Goal: Use online tool/utility: Utilize a website feature to perform a specific function

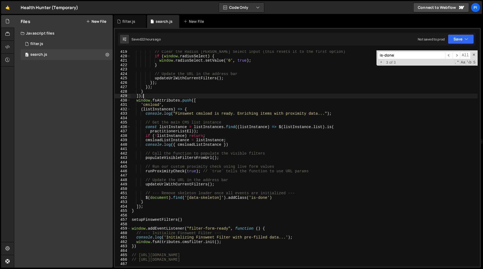
scroll to position [1852, 0]
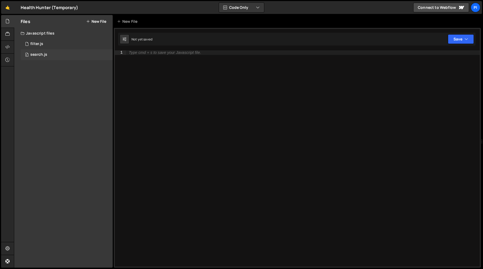
click at [59, 53] on div "0 search.js 0" at bounding box center [67, 54] width 92 height 11
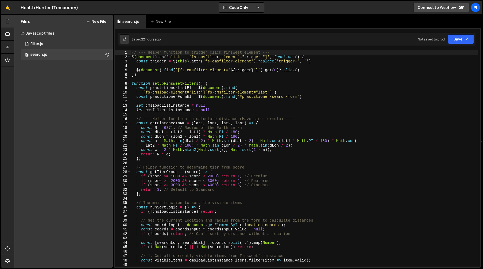
type textarea "function setupFinsweetFilters() {"
click at [216, 86] on div "// --- Helper function to trigger click finsweet element --- $ ( document ) . o…" at bounding box center [304, 162] width 347 height 225
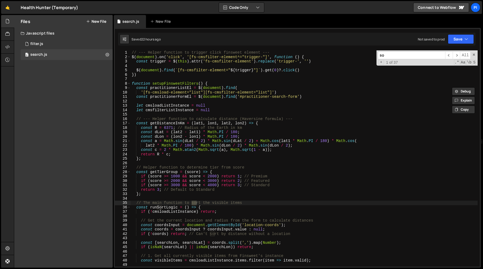
type input "s"
type input "runsort"
type textarea "const runSortLogic = () => {"
click at [128, 206] on span at bounding box center [128, 208] width 3 height 5
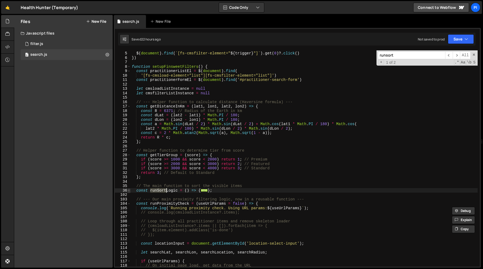
scroll to position [17, 0]
click at [150, 195] on div "$ ( document ) . find ( ` [fs-cmsfilter-element=" ${ trigger } "] ` ) . get ( 0…" at bounding box center [304, 159] width 347 height 225
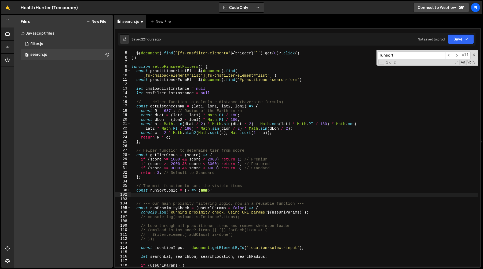
paste textarea "};"
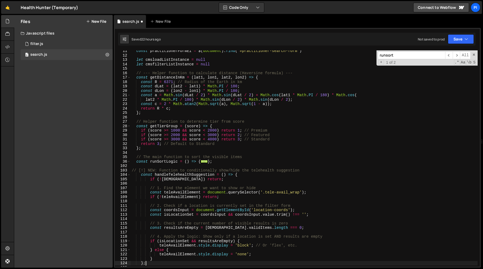
scroll to position [46, 0]
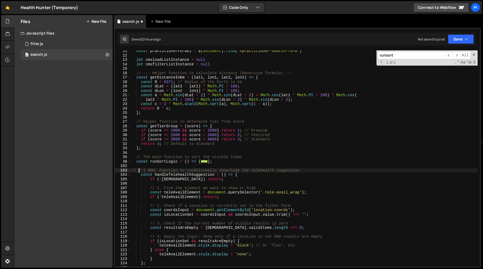
click at [138, 170] on div "const practitionerFormEl = $ ( document ) . find ( '#practitioner-search-form' …" at bounding box center [304, 161] width 347 height 225
click at [158, 170] on div "const practitionerFormEl = $ ( document ) . find ( '#practitioner-search-form' …" at bounding box center [304, 161] width 347 height 225
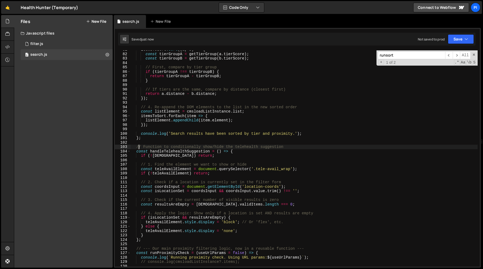
scroll to position [361, 0]
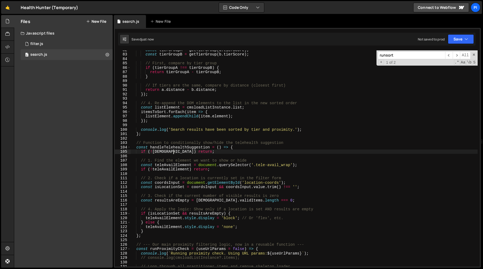
click at [173, 152] on div "const tierGroupA = getTierGroup ( a . tierScore ) ; const tierGroupB = getTierG…" at bounding box center [304, 160] width 347 height 225
click at [157, 153] on div "const tierGroupA = getTierGroup ( a . tierScore ) ; const tierGroupB = getTierG…" at bounding box center [304, 160] width 347 height 225
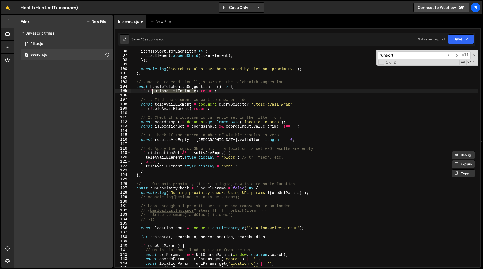
scroll to position [422, 0]
click at [178, 127] on div "itemsToSort . forEach ( item => { listElement . appendChild ( item . element ) …" at bounding box center [304, 161] width 347 height 225
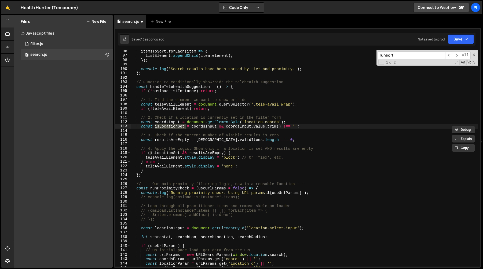
click at [204, 125] on div "itemsToSort . forEach ( item => { listElement . appendChild ( item . element ) …" at bounding box center [304, 161] width 347 height 225
click at [231, 127] on div "itemsToSort . forEach ( item => { listElement . appendChild ( item . element ) …" at bounding box center [304, 161] width 347 height 225
click at [306, 126] on div "itemsToSort . forEach ( item => { listElement . appendChild ( item . element ) …" at bounding box center [304, 161] width 347 height 225
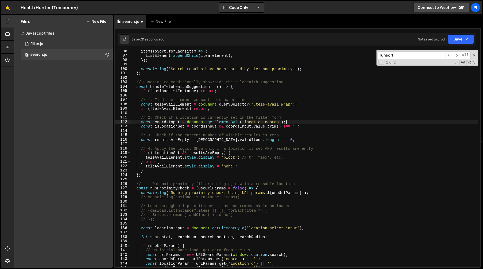
click at [295, 123] on div "itemsToSort . forEach ( item => { listElement . appendChild ( item . element ) …" at bounding box center [304, 161] width 347 height 225
click at [296, 119] on div "itemsToSort . forEach ( item => { listElement . appendChild ( item . element ) …" at bounding box center [304, 161] width 347 height 225
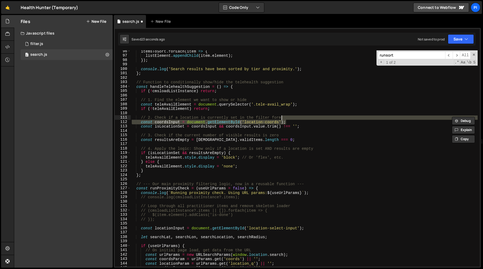
click at [294, 122] on div "itemsToSort . forEach ( item => { listElement . appendChild ( item . element ) …" at bounding box center [304, 158] width 347 height 217
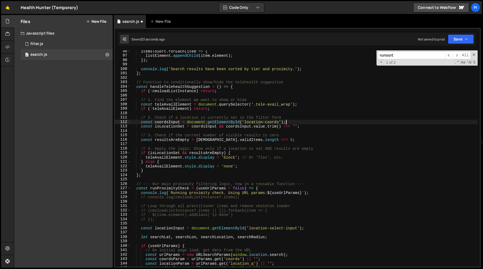
click at [290, 118] on div "itemsToSort . forEach ( item => { listElement . appendChild ( item . element ) …" at bounding box center [304, 161] width 347 height 225
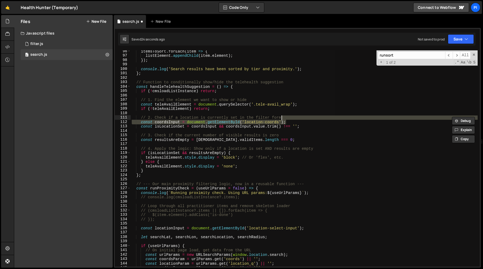
click at [291, 123] on div "itemsToSort . forEach ( item => { listElement . appendChild ( item . element ) …" at bounding box center [304, 158] width 347 height 217
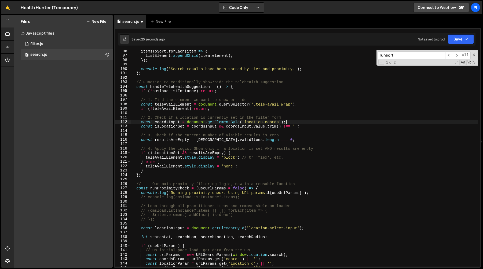
paste textarea "l"
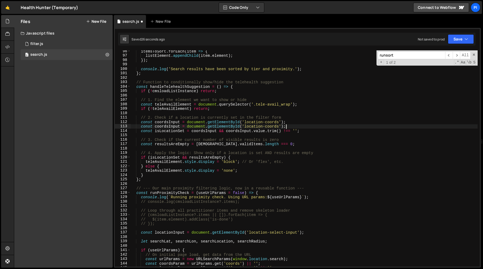
click at [161, 128] on div "itemsToSort . forEach ( item => { listElement . appendChild ( item . element ) …" at bounding box center [304, 161] width 347 height 225
click at [259, 128] on div "itemsToSort . forEach ( item => { listElement . appendChild ( item . element ) …" at bounding box center [304, 161] width 347 height 225
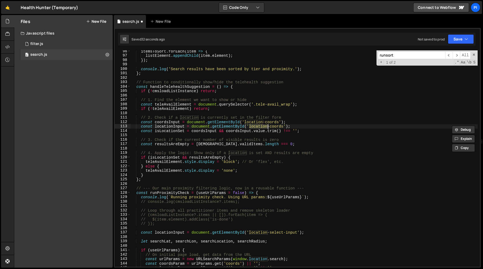
click at [249, 234] on div "itemsToSort . forEach ( item => { listElement . appendChild ( item . element ) …" at bounding box center [304, 161] width 347 height 225
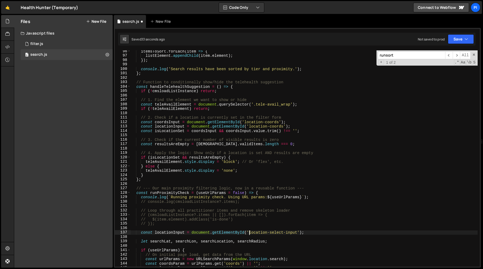
click at [298, 233] on div "itemsToSort . forEach ( item => { listElement . appendChild ( item . element ) …" at bounding box center [304, 161] width 347 height 225
click at [250, 127] on div "itemsToSort . forEach ( item => { listElement . appendChild ( item . element ) …" at bounding box center [304, 161] width 347 height 225
click at [284, 127] on div "itemsToSort . forEach ( item => { listElement . appendChild ( item . element ) …" at bounding box center [304, 161] width 347 height 225
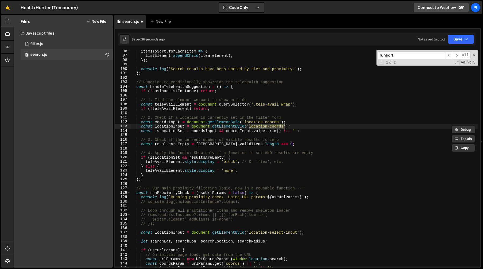
paste textarea "select-input"
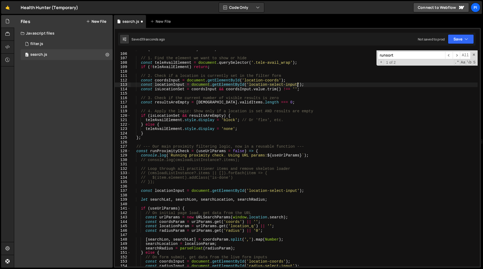
scroll to position [471, 0]
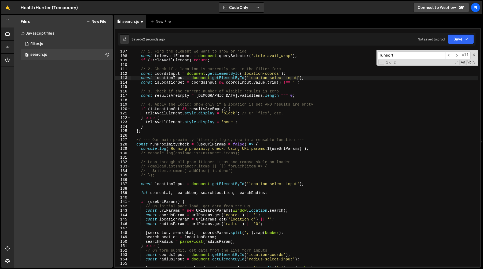
click at [165, 238] on div "// 1. Find the element we want to show or hide const teleAvailElement = documen…" at bounding box center [304, 161] width 347 height 225
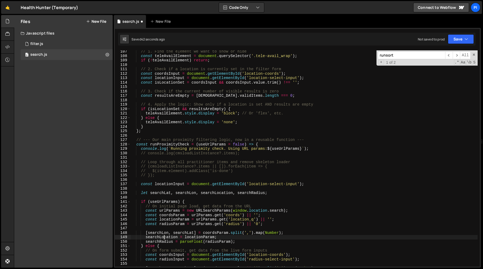
click at [165, 238] on div "// 1. Find the element we want to show or hide const teleAvailElement = documen…" at bounding box center [304, 161] width 347 height 225
click at [199, 237] on div "// 1. Find the element we want to show or hide const teleAvailElement = documen…" at bounding box center [304, 161] width 347 height 225
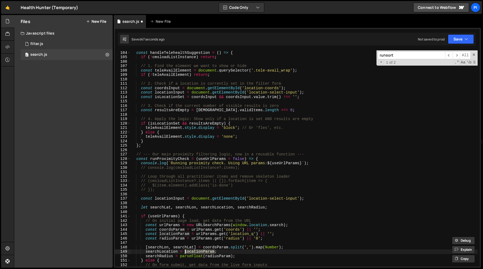
scroll to position [450, 0]
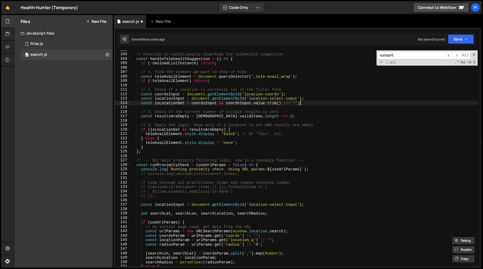
click at [307, 102] on div "// Function to conditionally show/hide the telehealth suggestion const handleTe…" at bounding box center [304, 160] width 347 height 225
click at [308, 99] on div "// Function to conditionally show/hide the telehealth suggestion const handleTe…" at bounding box center [304, 160] width 347 height 225
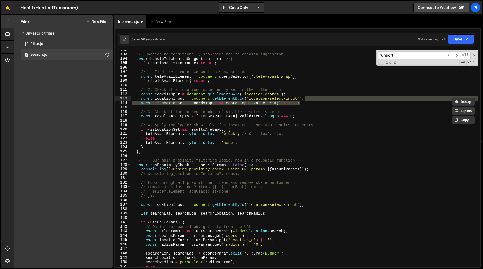
click at [211, 105] on div "// Function to conditionally show/hide the telehealth suggestion const handleTe…" at bounding box center [304, 158] width 347 height 217
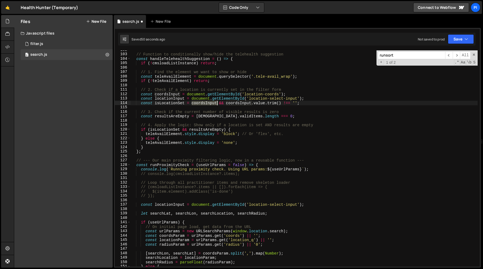
click at [211, 105] on div "// Function to conditionally show/hide the telehealth suggestion const handleTe…" at bounding box center [304, 160] width 347 height 225
click at [297, 103] on div "// Function to conditionally show/hide the telehealth suggestion const handleTe…" at bounding box center [304, 160] width 347 height 225
paste textarea "coordsInput && coordsInput.value.trim() !== ''"
click at [161, 101] on div "// Function to conditionally show/hide the telehealth suggestion const handleTe…" at bounding box center [304, 160] width 347 height 225
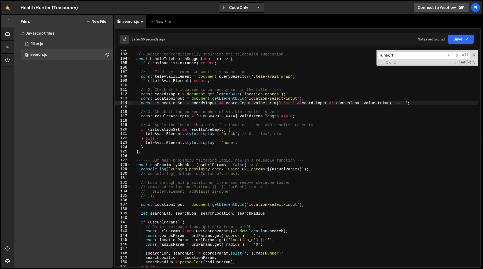
click at [161, 101] on div "// Function to conditionally show/hide the telehealth suggestion const handleTe…" at bounding box center [304, 160] width 347 height 225
click at [171, 99] on div "// Function to conditionally show/hide the telehealth suggestion const handleTe…" at bounding box center [304, 160] width 347 height 225
click at [310, 104] on div "// Function to conditionally show/hide the telehealth suggestion const handleTe…" at bounding box center [304, 160] width 347 height 225
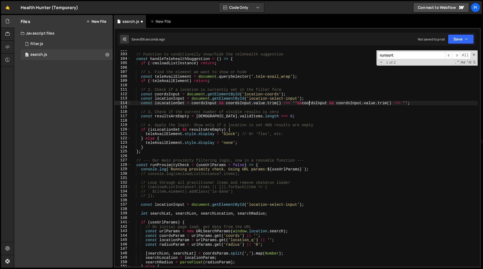
paste textarea "location"
click at [360, 102] on div "// Function to conditionally show/hide the telehealth suggestion const handleTe…" at bounding box center [304, 160] width 347 height 225
paste textarea "location"
click at [387, 98] on div "// Function to conditionally show/hide the telehealth suggestion const handleTe…" at bounding box center [304, 160] width 347 height 225
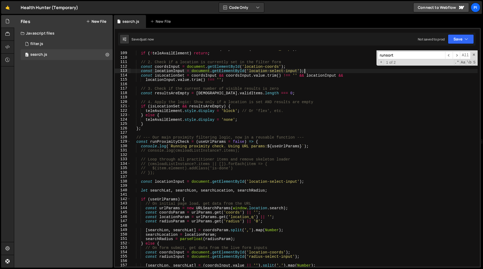
scroll to position [483, 0]
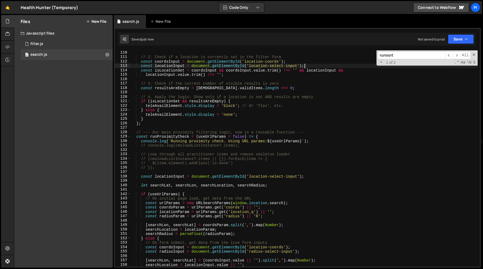
click at [218, 89] on div "// 2. Check if a location is currently set in the filter form const coordsInput…" at bounding box center [304, 162] width 347 height 225
type textarea "const resultsAreEmpty = cmsListInstance.validItems.length === 0;"
click at [218, 89] on div "// 2. Check if a location is currently set in the filter form const coordsInput…" at bounding box center [304, 162] width 347 height 225
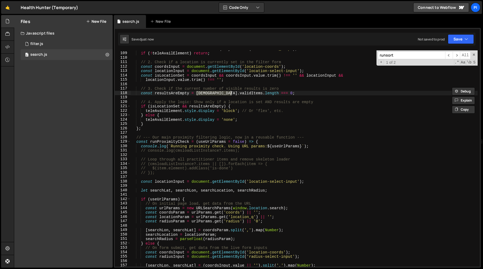
scroll to position [476, 0]
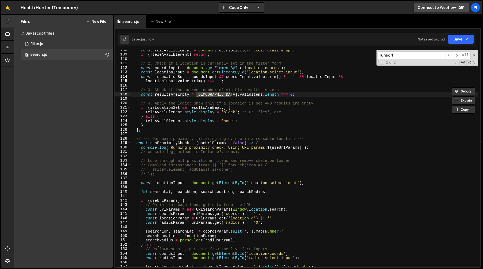
click at [171, 97] on div "const teleAvailElement = document . querySelector ( '.tele-avail_wrap' ) ; if (…" at bounding box center [304, 160] width 347 height 225
click at [156, 109] on div "const teleAvailElement = document . querySelector ( '.tele-avail_wrap' ) ; if (…" at bounding box center [304, 160] width 347 height 225
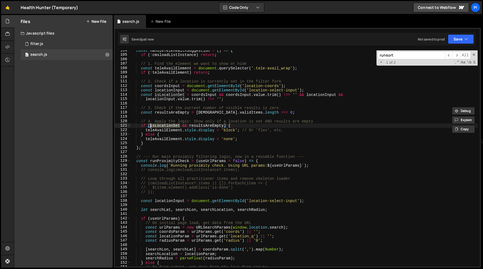
scroll to position [457, 0]
click at [205, 128] on div "const handleTelehealthSuggestion = ( ) => { if ( ! cmsloadListInstance ) return…" at bounding box center [304, 161] width 347 height 225
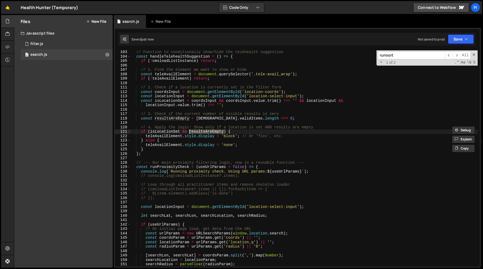
scroll to position [451, 0]
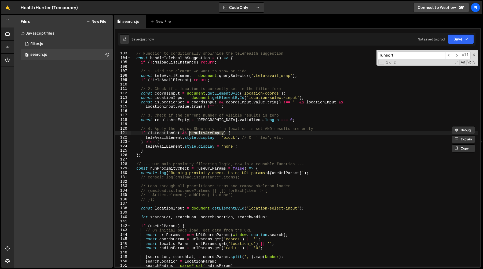
click at [214, 140] on div "// Function to conditionally show/hide the telehealth suggestion const handleTe…" at bounding box center [304, 159] width 347 height 225
click at [239, 140] on div "// Function to conditionally show/hide the telehealth suggestion const handleTe…" at bounding box center [304, 159] width 347 height 225
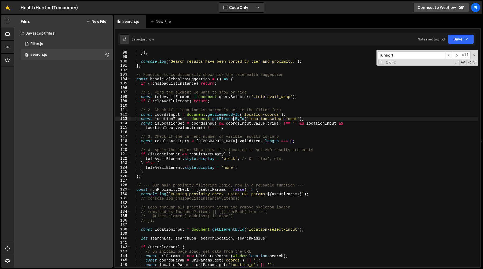
click at [233, 118] on div "}) ; console . log ( 'Search results have been sorted by tier and proximity.' )…" at bounding box center [304, 162] width 347 height 225
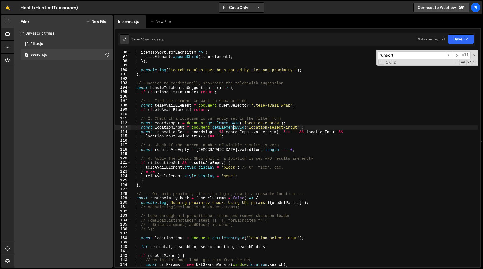
click at [246, 111] on div "itemsToSort . forEach ( item => { listElement . appendChild ( item . element ) …" at bounding box center [304, 162] width 347 height 225
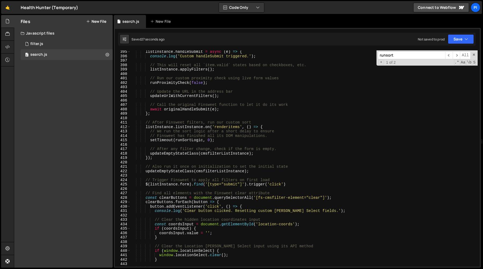
scroll to position [1746, 0]
click at [270, 154] on div "listInstance . handleSubmit = async ( e ) => { console . log ( 'Custom handleSu…" at bounding box center [304, 162] width 347 height 225
click at [229, 140] on div "listInstance . handleSubmit = async ( e ) => { console . log ( 'Custom handleSu…" at bounding box center [304, 162] width 347 height 225
type textarea "setTimeout(runSortLogic, 0);"
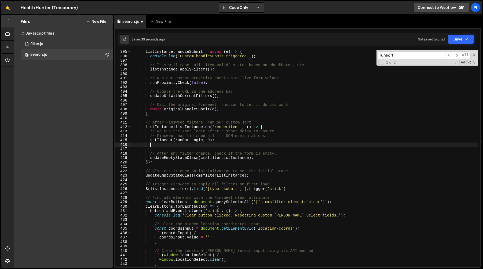
paste textarea "handleTelehealthSuggestion();"
type textarea "handleTelehealthSuggestion();"
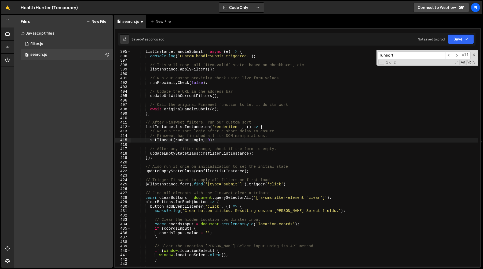
click at [258, 153] on div "listInstance . handleSubmit = async ( e ) => { console . log ( 'Custom handleSu…" at bounding box center [304, 162] width 347 height 225
type textarea "updateEmptyStateClass(cmsfilterListInstance);"
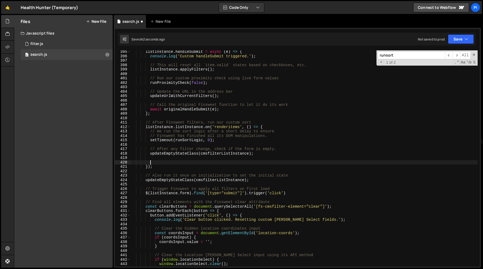
paste textarea "handleTelehealthSuggestion();"
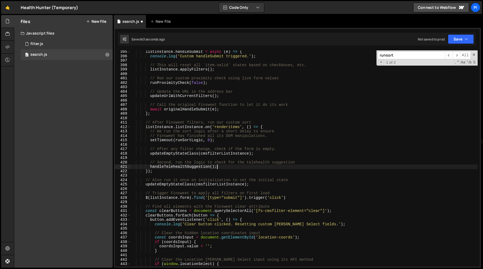
click at [178, 167] on div "listInstance . handleSubmit = async ( e ) => { console . log ( 'Custom handleSu…" at bounding box center [304, 162] width 347 height 225
click at [165, 162] on div "listInstance . handleSubmit = async ( e ) => { console . log ( 'Custom handleSu…" at bounding box center [304, 162] width 347 height 225
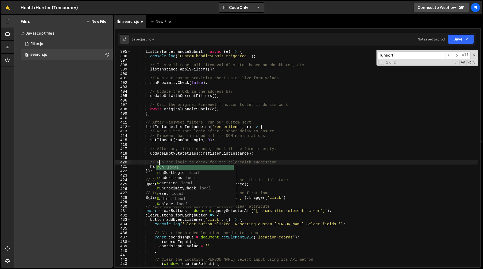
scroll to position [0, 2]
click at [148, 150] on div "listInstance . handleSubmit = async ( e ) => { console . log ( 'Custom handleSu…" at bounding box center [304, 162] width 347 height 225
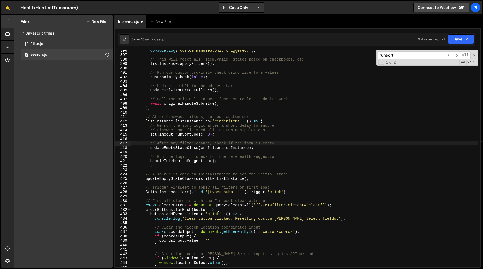
scroll to position [1761, 0]
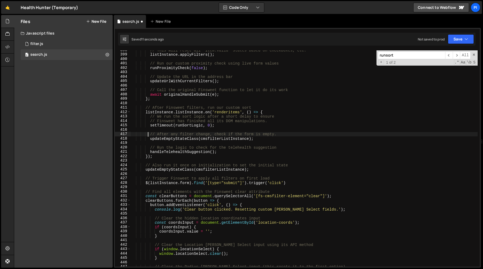
click at [263, 171] on div "// This will reset all `item.valid` states based on checkboxes, etc. listInstan…" at bounding box center [304, 160] width 347 height 225
type textarea "updateEmptyStateClass(cmsfilterListInstance);"
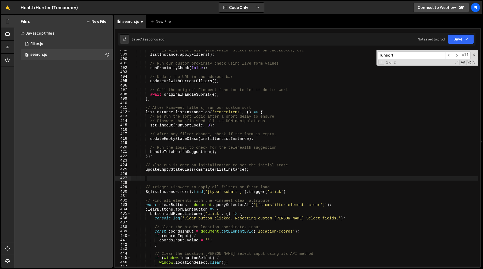
paste textarea "handleTelehealthSuggestion();"
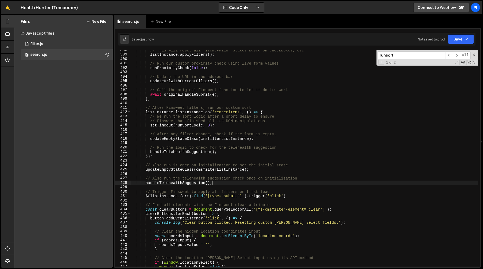
type textarea "handleTelehealthSuggestion();"
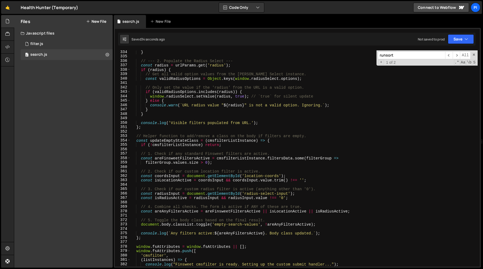
scroll to position [1481, 0]
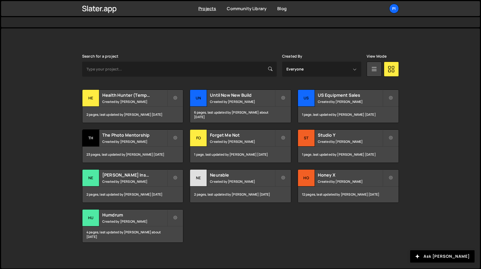
scroll to position [127, 0]
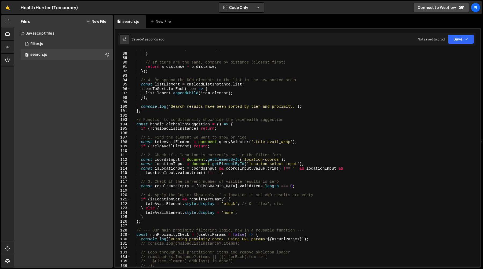
scroll to position [387, 0]
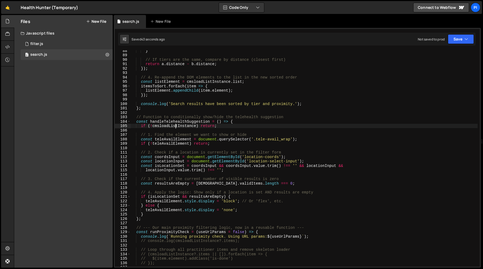
click at [175, 126] on div "} // If tiers are the same, compare by distance (closest first) return a . dist…" at bounding box center [304, 161] width 347 height 225
click at [206, 183] on div "} // If tiers are the same, compare by distance (closest first) return a . dist…" at bounding box center [304, 161] width 347 height 225
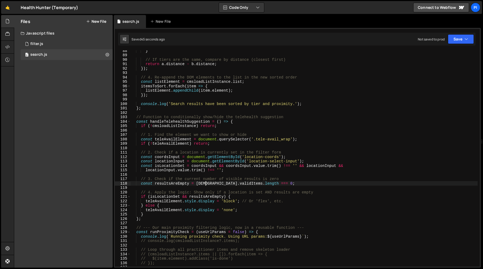
click at [206, 183] on div "} // If tiers are the same, compare by distance (closest first) return a . dist…" at bounding box center [304, 161] width 347 height 225
paste textarea "load"
click at [224, 167] on div "} // If tiers are the same, compare by distance (closest first) return a . dist…" at bounding box center [304, 161] width 347 height 225
type textarea "const isLocationSet = coordsInput && coordsInput.value.trim() !== '' && locatio…"
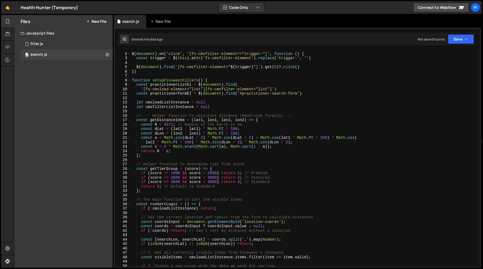
scroll to position [3, 0]
click at [199, 110] on div "// --- Helper function to trigger click finsweet element --- $ ( document ) . o…" at bounding box center [304, 159] width 347 height 225
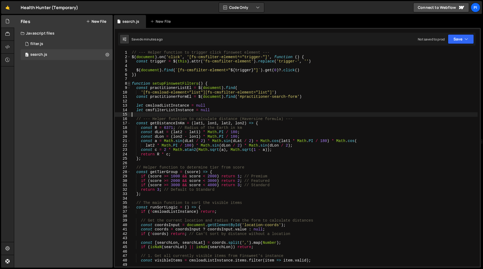
click at [130, 83] on span at bounding box center [128, 84] width 3 height 5
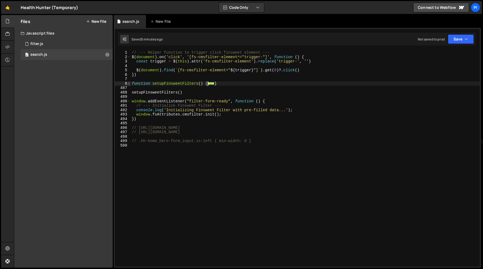
click at [128, 84] on span at bounding box center [128, 84] width 3 height 5
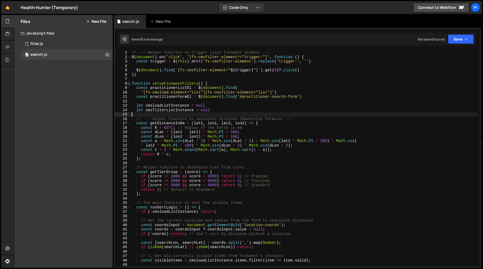
click at [128, 84] on span at bounding box center [128, 84] width 3 height 5
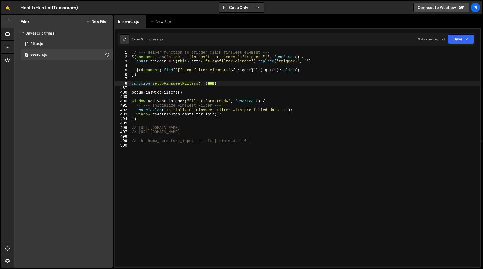
click at [147, 121] on div "// --- Helper function to trigger click finsweet element --- $ ( document ) . o…" at bounding box center [305, 162] width 349 height 225
click at [265, 141] on div "// --- Helper function to trigger click finsweet element --- $ ( document ) . o…" at bounding box center [305, 162] width 349 height 225
type textarea "// .hh-home_hero-form_input.is-left { min-width: 0 }"
click at [212, 122] on div "// --- Helper function to trigger click finsweet element --- $ ( document ) . o…" at bounding box center [305, 162] width 349 height 225
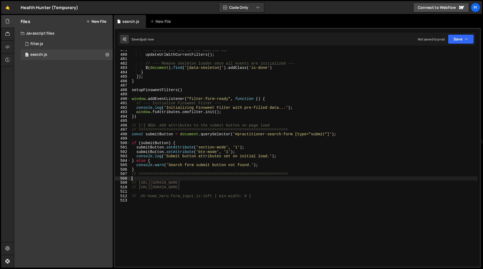
type textarea "// .hh-home_hero-form_input.is-left { min-width: 0 }"
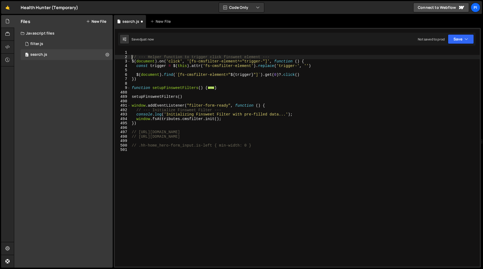
type textarea "// --- Helper function to trigger click finsweet element ---"
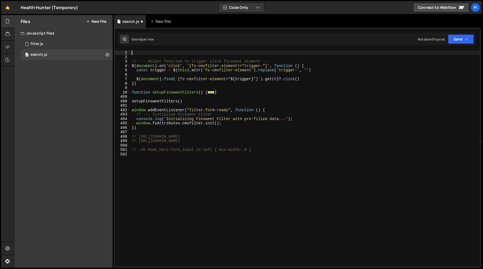
paste textarea "// [!] NEW: Add attributes to the submit button on page load"
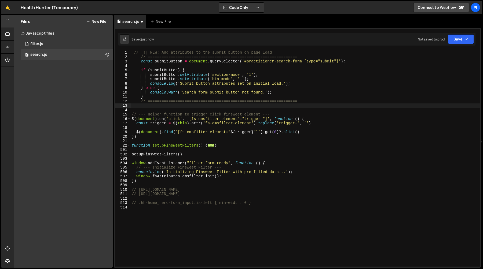
click at [141, 53] on div "// [!] NEW: Add attributes to the submit button on page load // ===============…" at bounding box center [305, 162] width 349 height 225
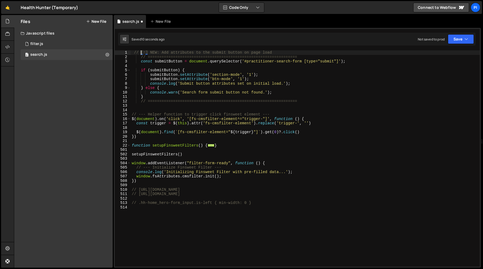
click at [162, 53] on div "// [!] NEW: Add attributes to the submit button on page load // ===============…" at bounding box center [305, 162] width 349 height 225
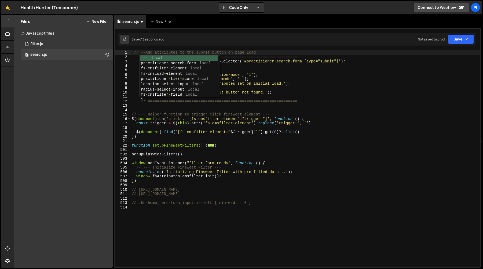
scroll to position [0, 1]
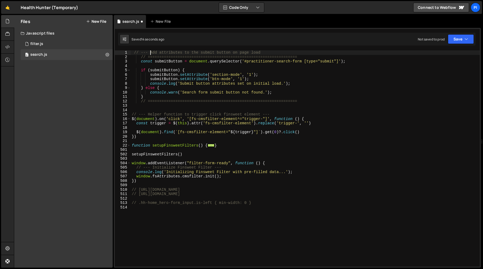
click at [141, 57] on div "// --- Add attributes to the submit button on page load // ====================…" at bounding box center [305, 162] width 349 height 225
type textarea "// ================================================================="
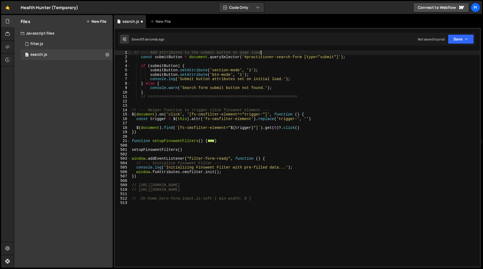
type textarea "const submitButton = document.querySelector('#practitioner-search-form [type="s…"
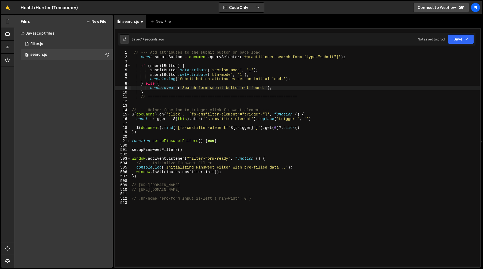
type textarea "// ================================================================="
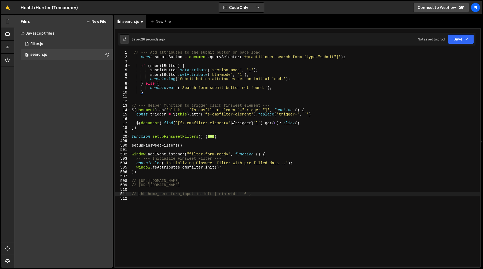
click at [139, 196] on div "// --- Add attributes to the submit button on page load const submitButton = do…" at bounding box center [305, 162] width 349 height 225
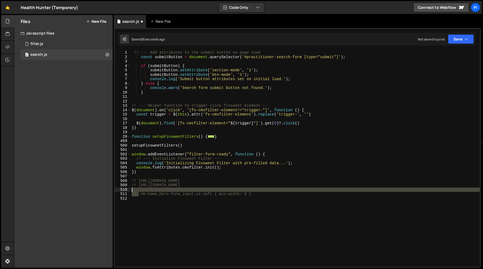
click at [280, 192] on div "// --- Add attributes to the submit button on page load const submitButton = do…" at bounding box center [305, 162] width 349 height 225
click at [274, 195] on div "// --- Add attributes to the submit button on page load const submitButton = do…" at bounding box center [305, 162] width 349 height 225
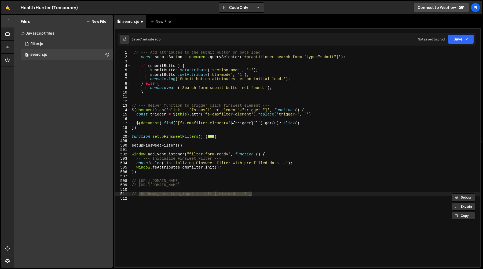
click at [209, 65] on div "// --- Add attributes to the submit button on page load const submitButton = do…" at bounding box center [305, 162] width 349 height 225
type textarea "if (submitButton) {"
